Goal: Task Accomplishment & Management: Manage account settings

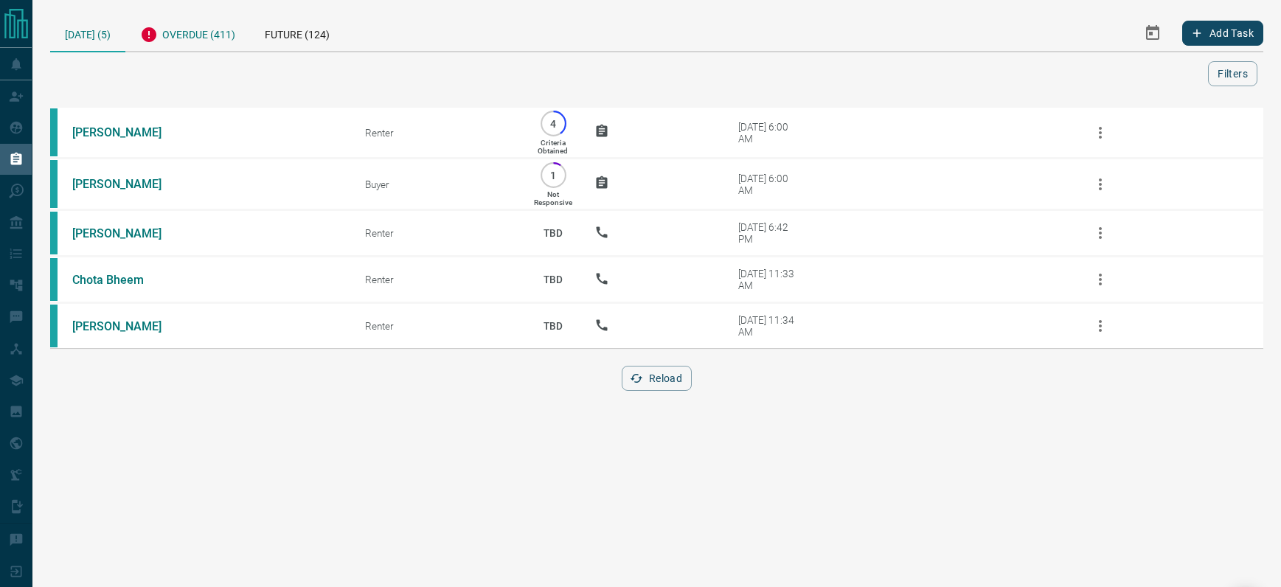
click at [190, 35] on div "Overdue (411)" at bounding box center [187, 33] width 125 height 36
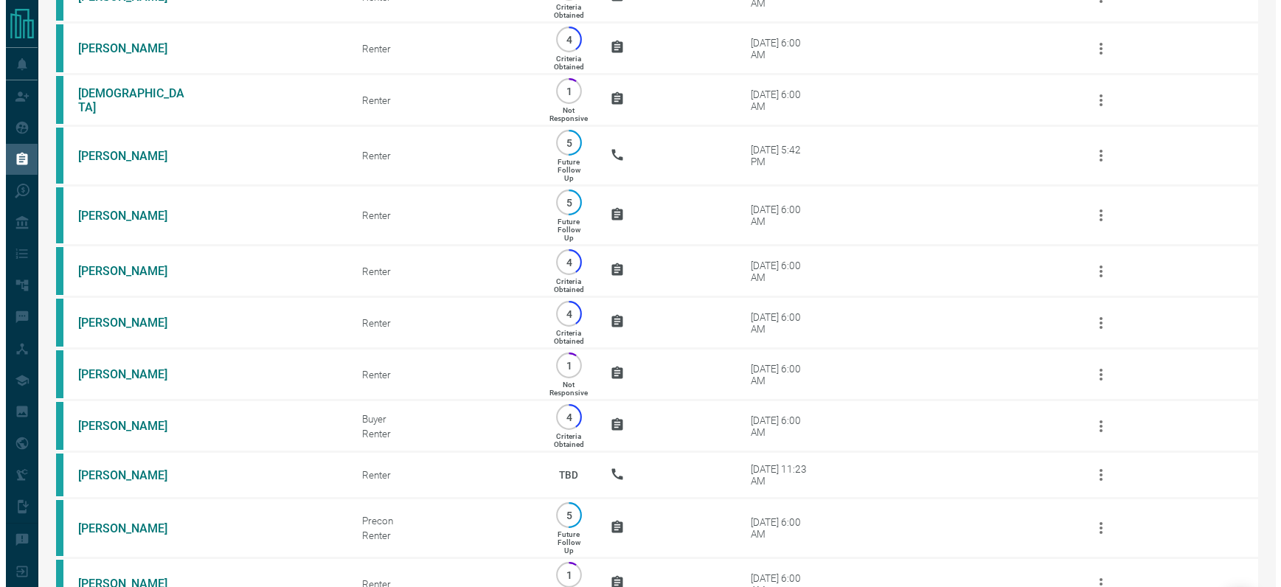
scroll to position [21833, 0]
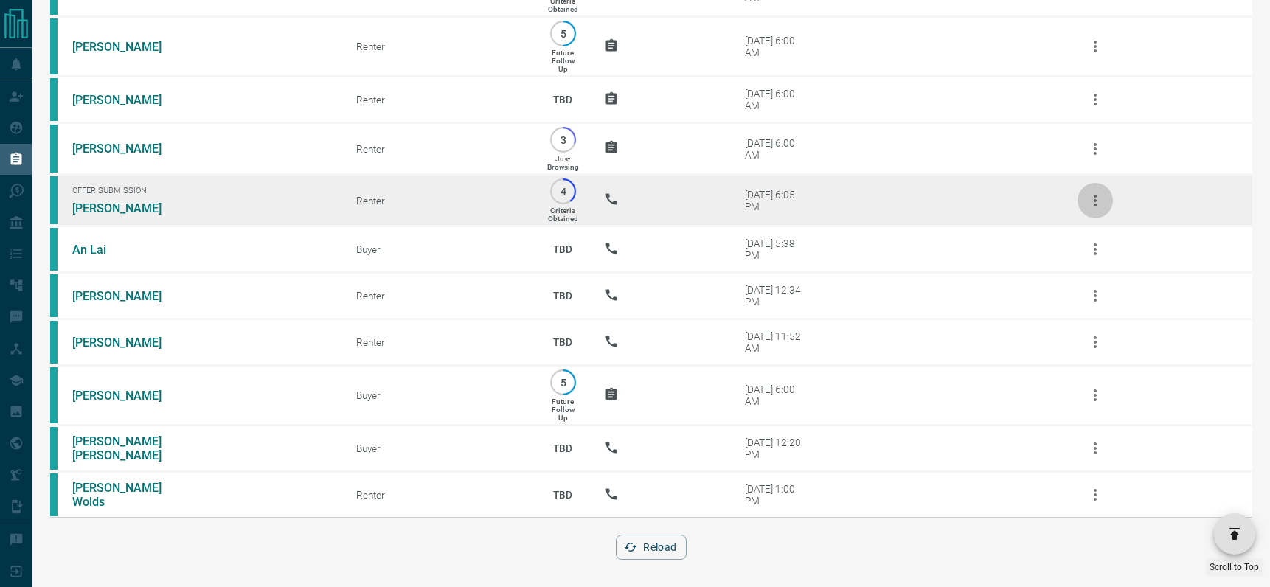
click at [1097, 195] on icon "button" at bounding box center [1095, 201] width 18 height 18
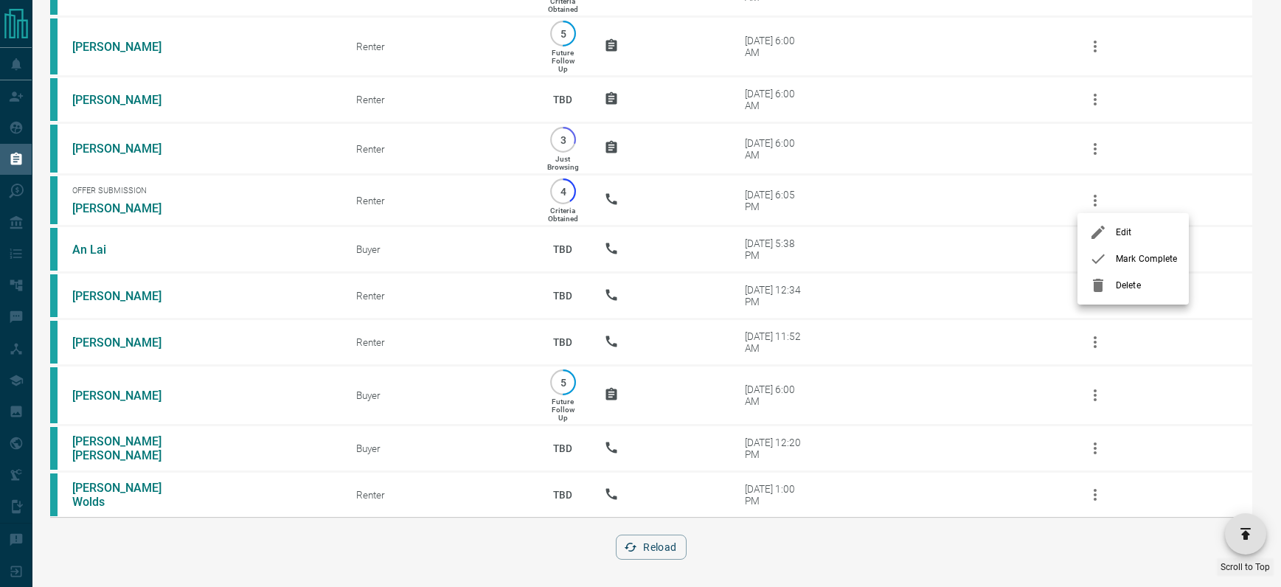
click at [1132, 284] on span "Delete" at bounding box center [1146, 285] width 61 height 13
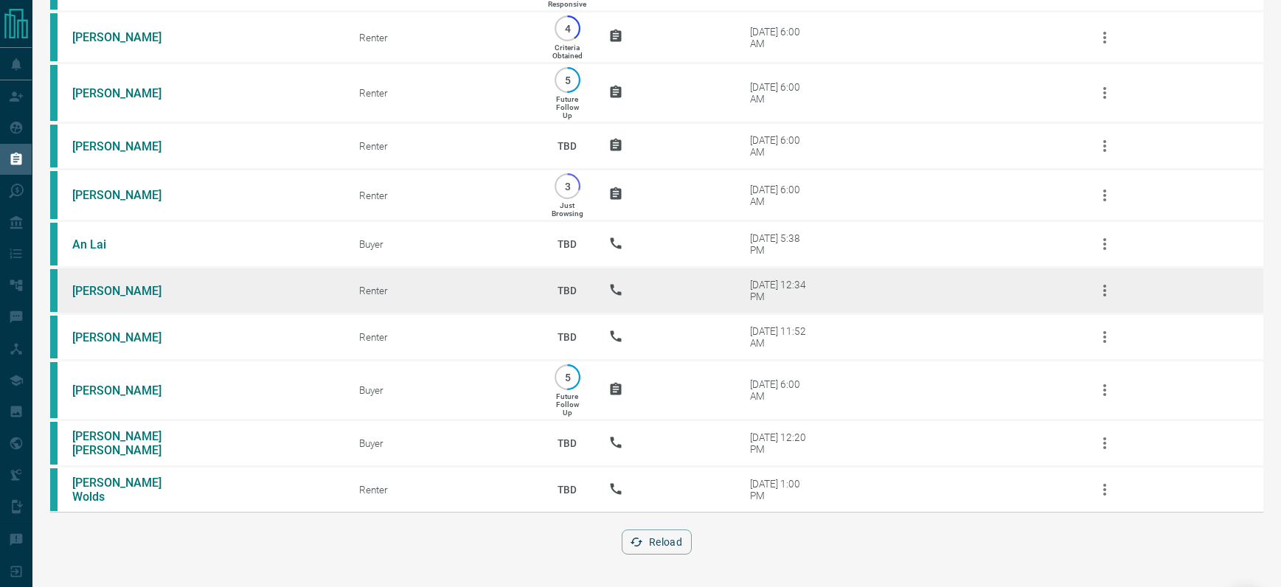
scroll to position [21781, 0]
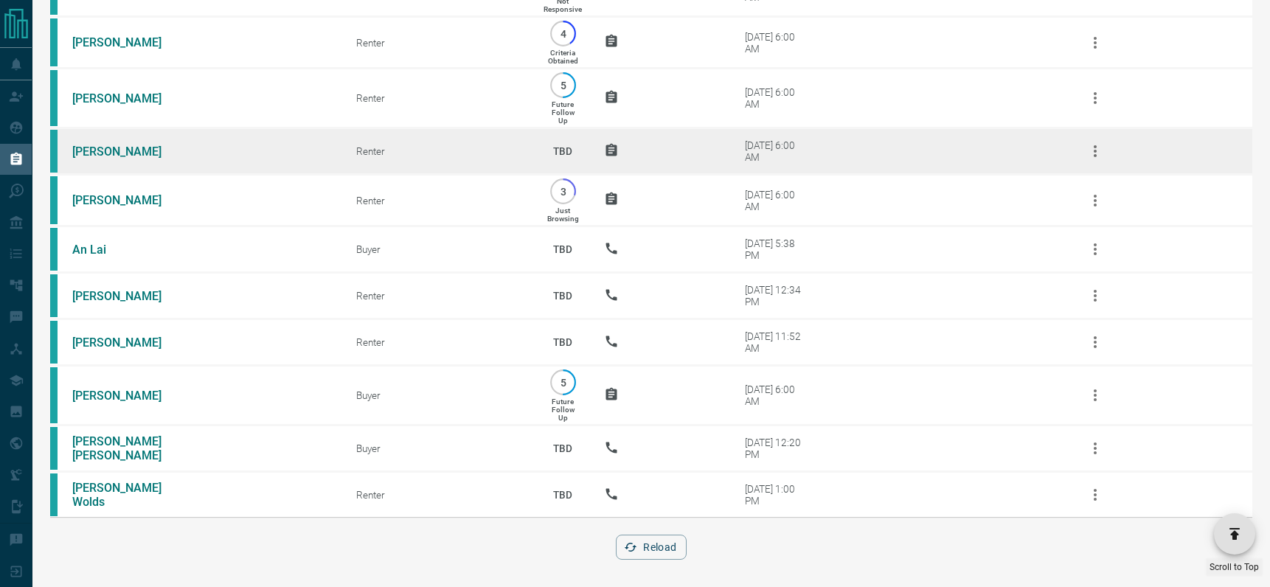
click at [1094, 149] on icon "button" at bounding box center [1095, 151] width 3 height 12
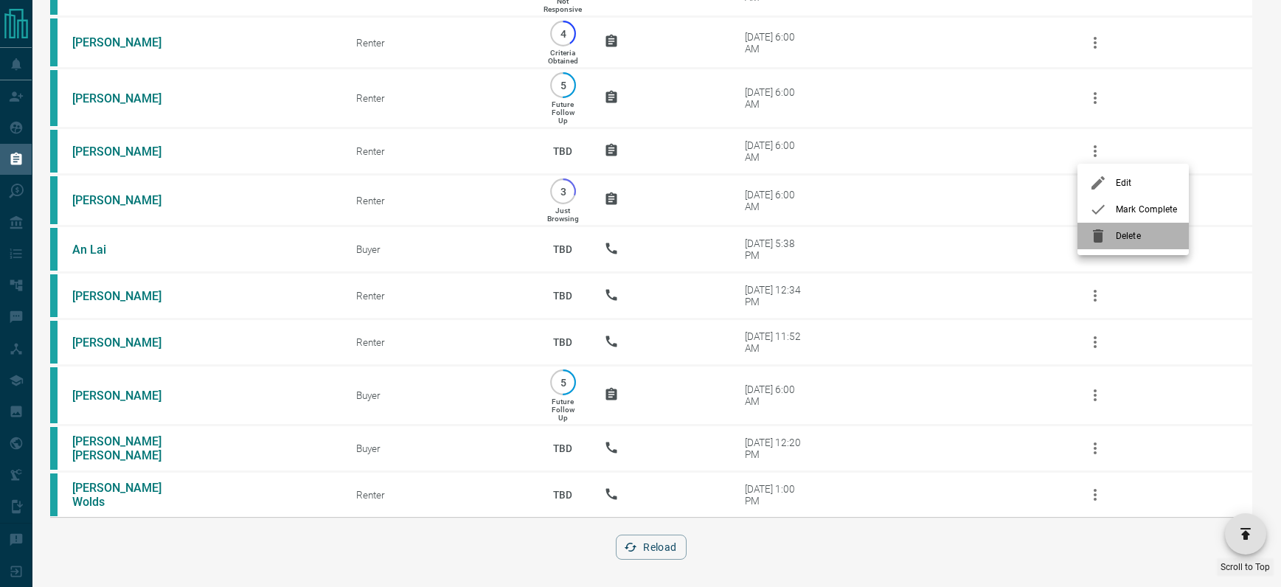
click at [1122, 230] on span "Delete" at bounding box center [1146, 235] width 61 height 13
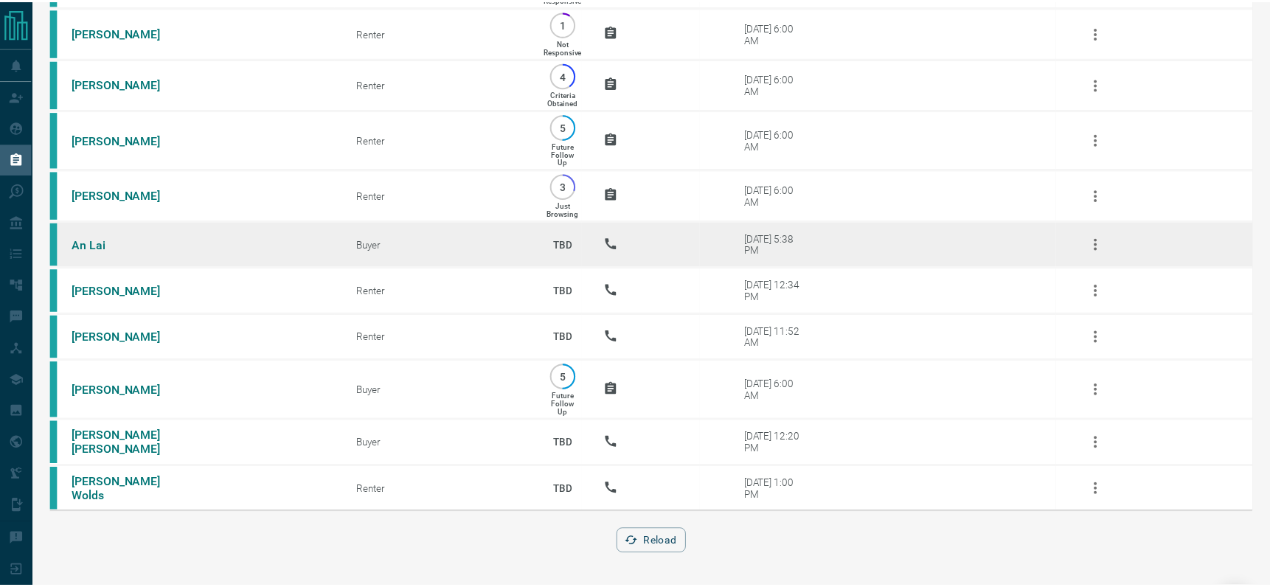
scroll to position [21735, 0]
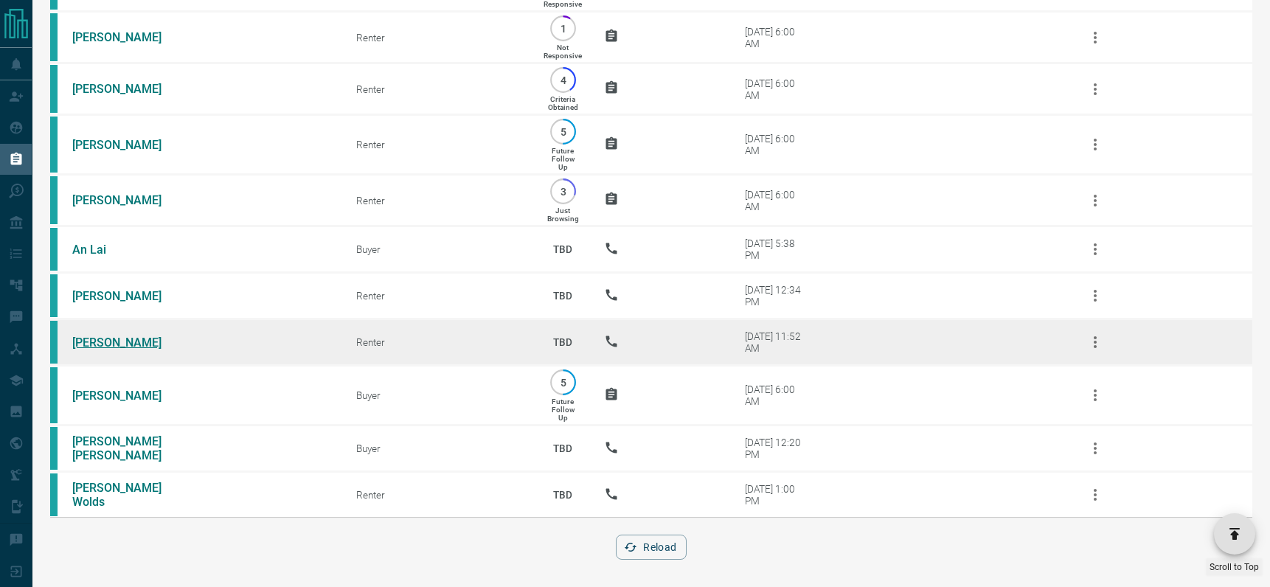
click at [110, 336] on link "[PERSON_NAME]" at bounding box center [127, 343] width 111 height 14
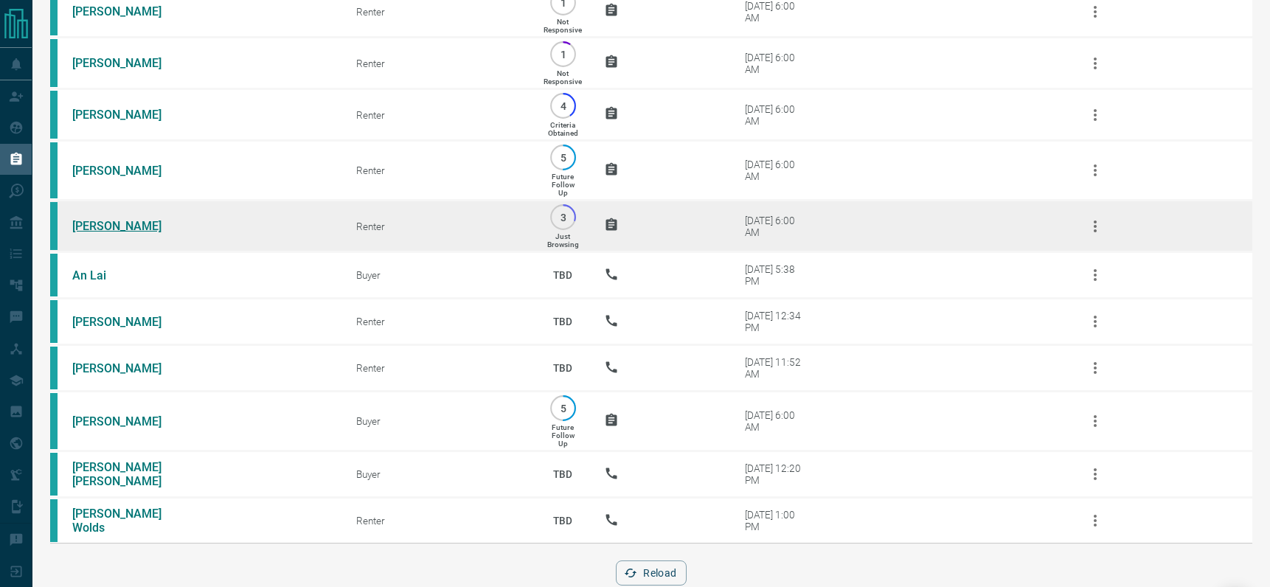
scroll to position [21514, 0]
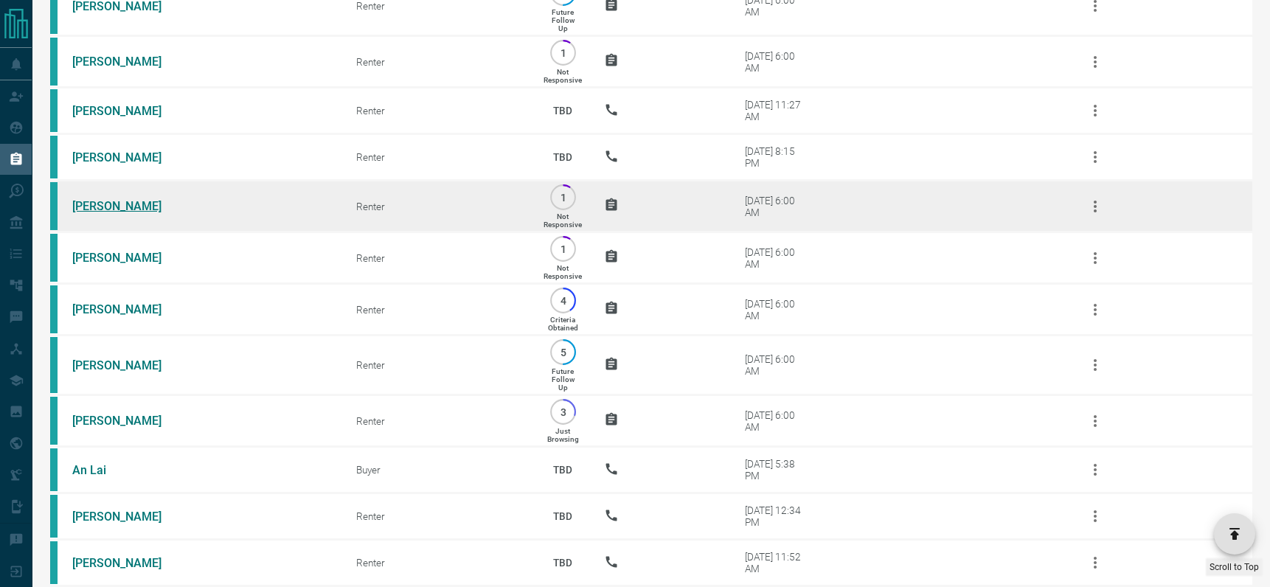
click at [104, 199] on link "[PERSON_NAME]" at bounding box center [127, 206] width 111 height 14
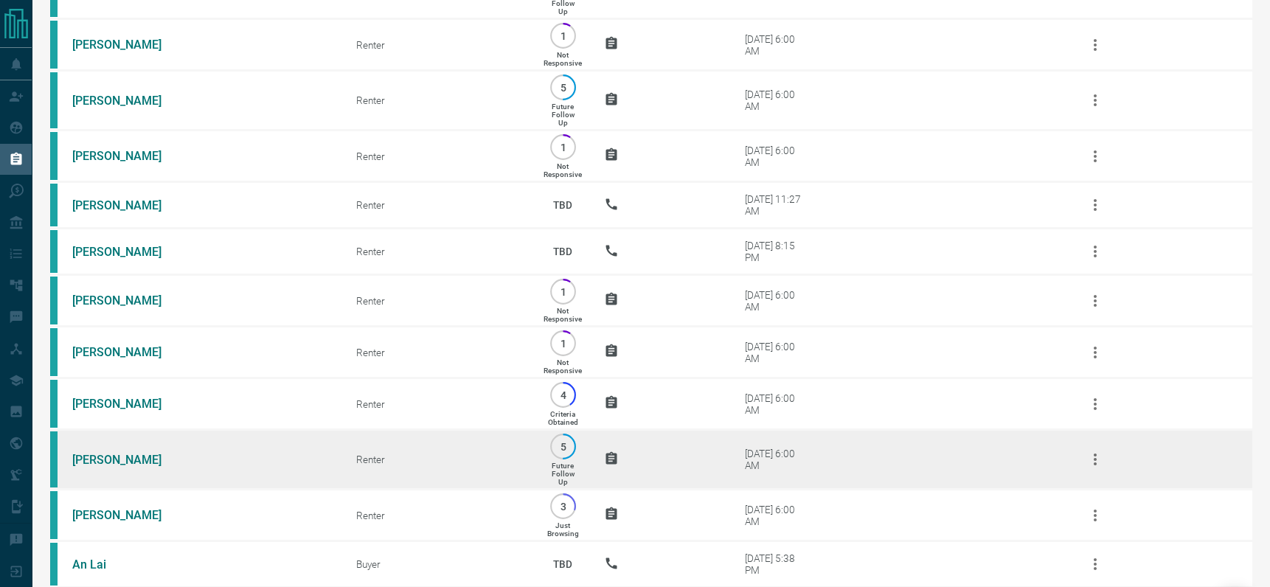
scroll to position [21372, 0]
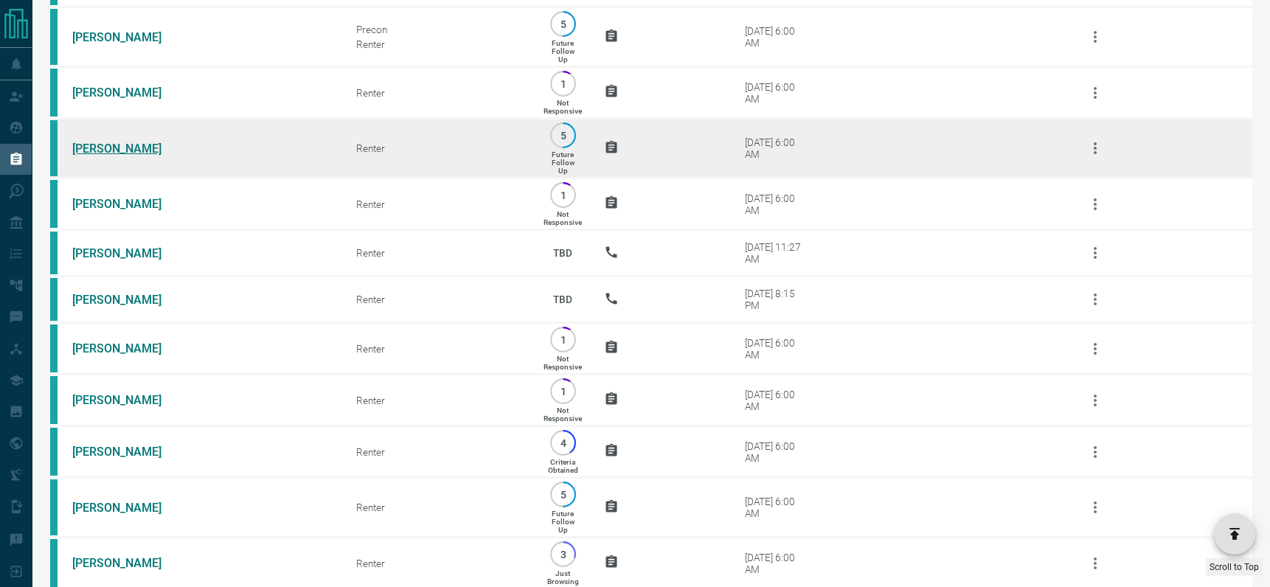
click at [105, 144] on link "[PERSON_NAME]" at bounding box center [127, 149] width 111 height 14
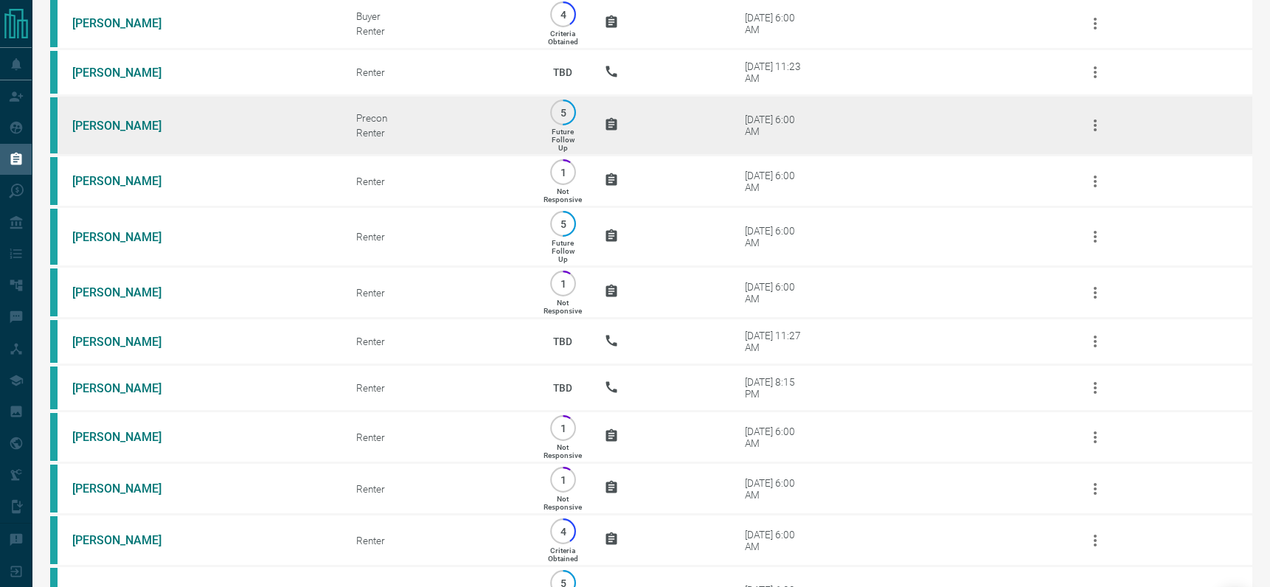
scroll to position [21183, 0]
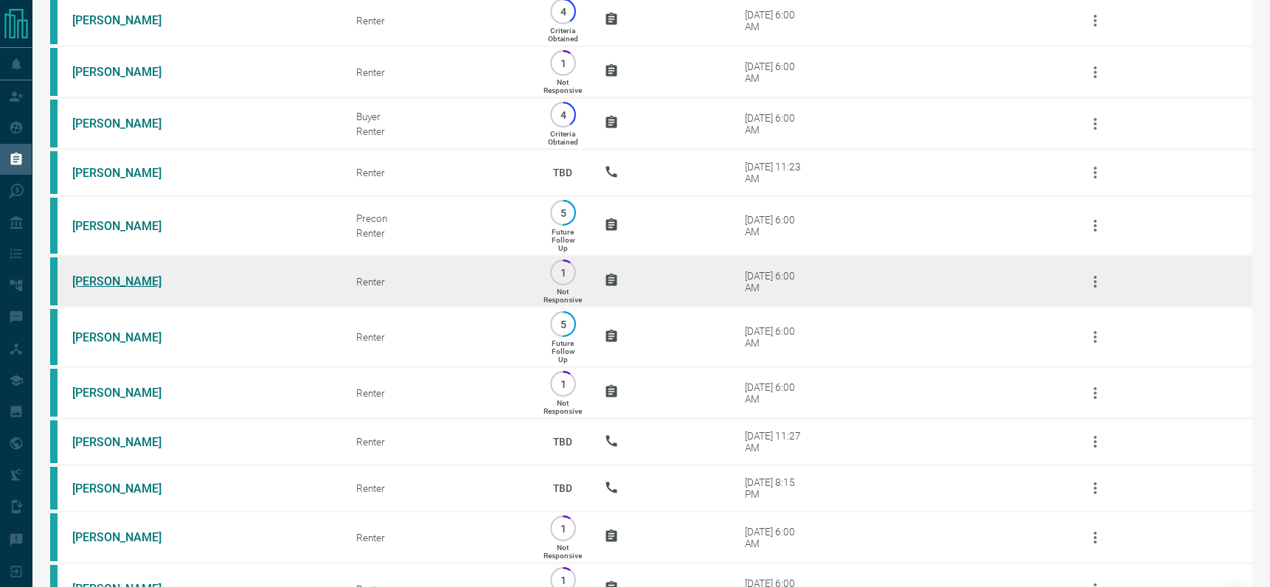
click at [115, 274] on link "[PERSON_NAME]" at bounding box center [127, 281] width 111 height 14
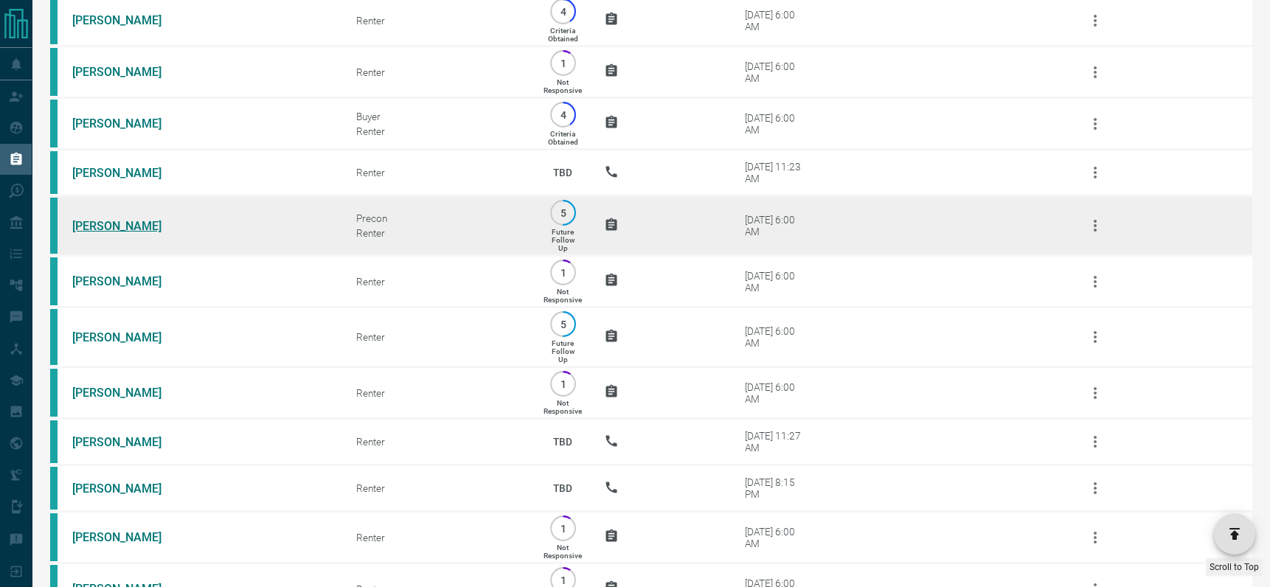
click at [98, 219] on link "[PERSON_NAME]" at bounding box center [127, 226] width 111 height 14
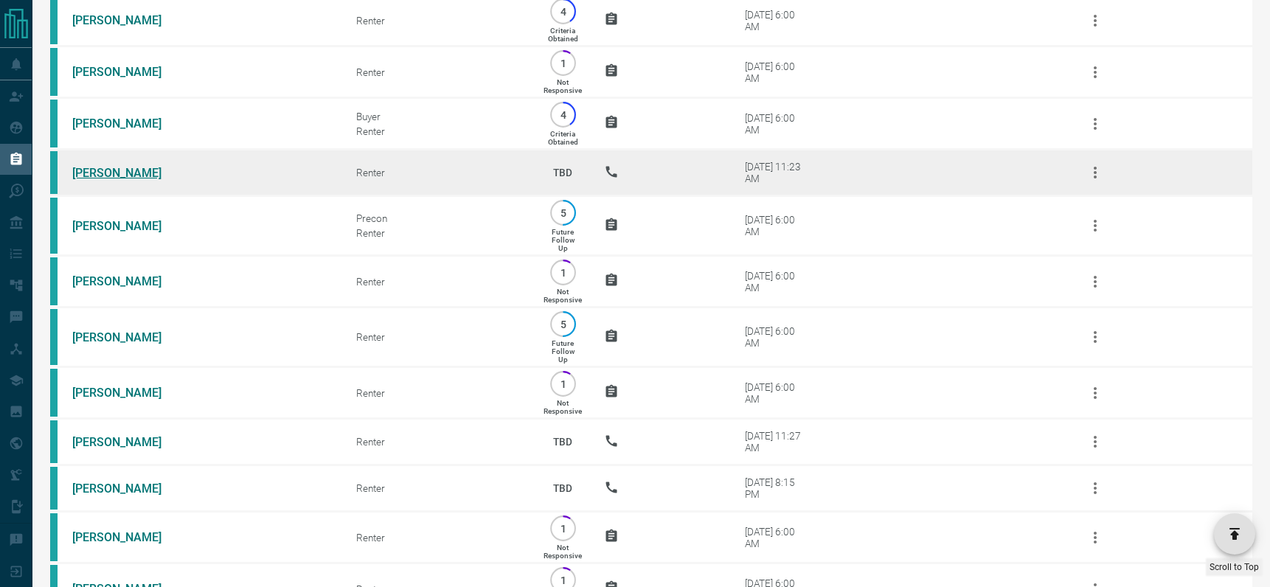
click at [103, 166] on link "[PERSON_NAME]" at bounding box center [127, 173] width 111 height 14
